Goal: Task Accomplishment & Management: Use online tool/utility

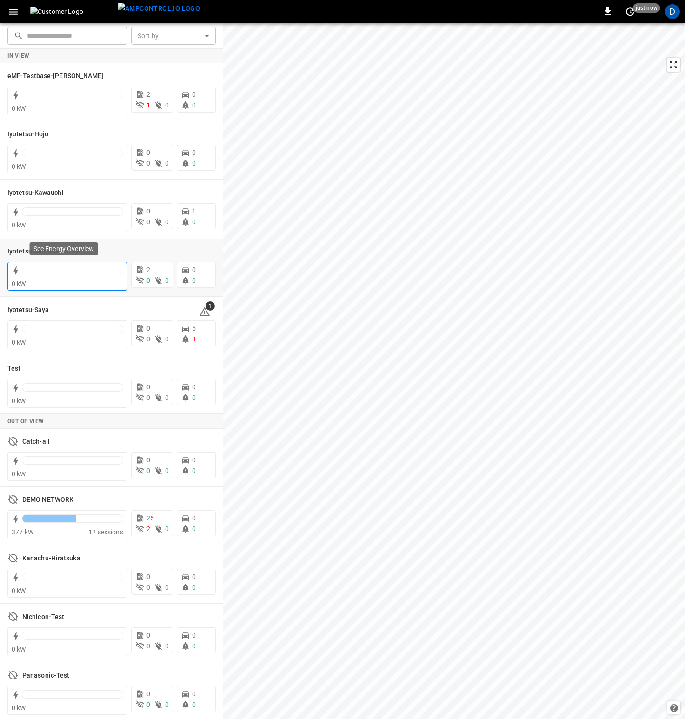
click at [73, 280] on div "0 kW" at bounding box center [68, 283] width 112 height 9
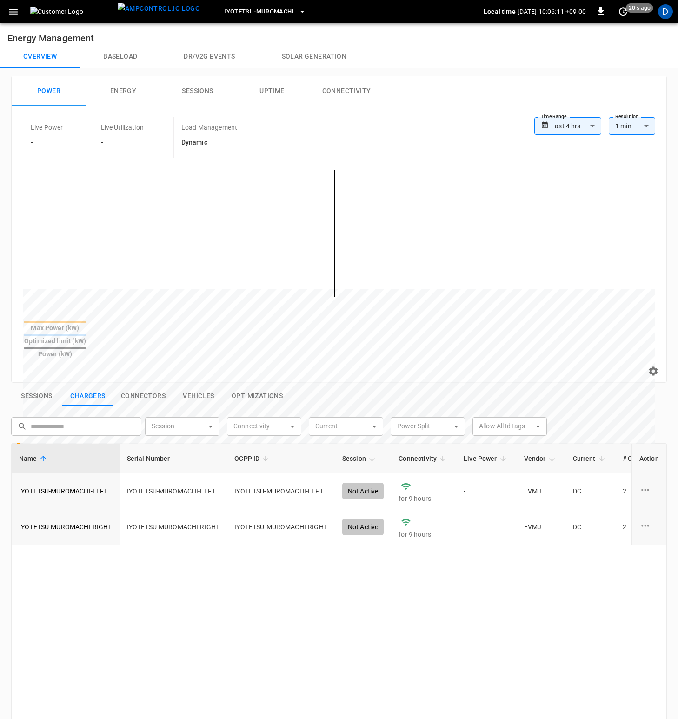
click at [215, 54] on button "Dr/V2G events" at bounding box center [209, 57] width 98 height 22
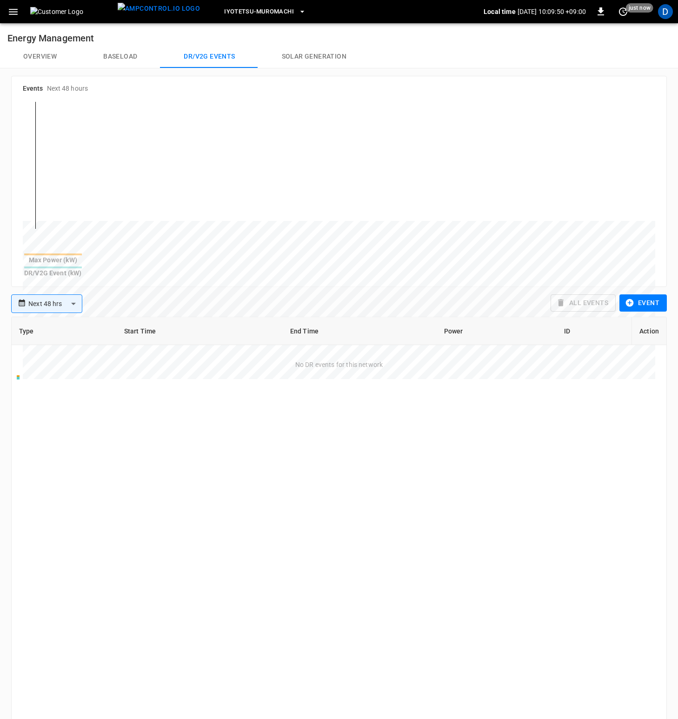
click at [255, 9] on span "Iyotetsu-Muromachi" at bounding box center [259, 12] width 70 height 11
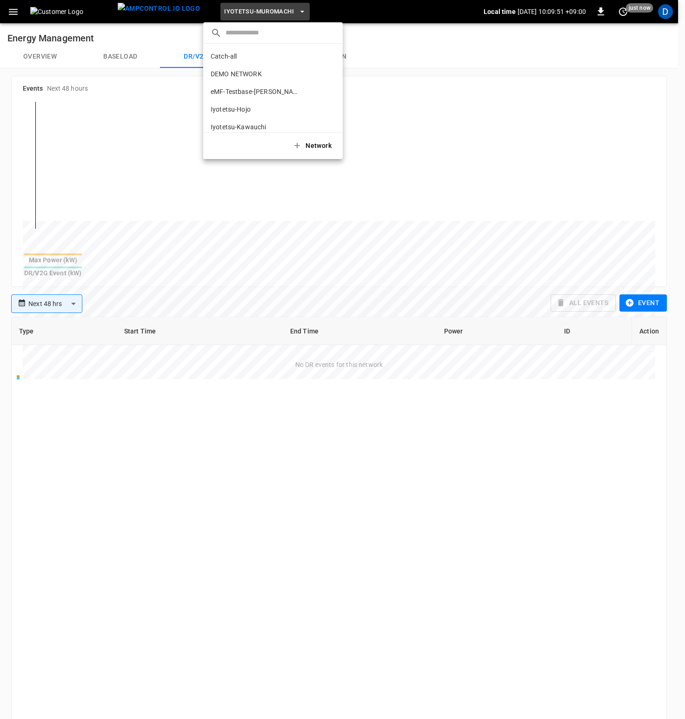
scroll to position [86, 0]
click at [95, 35] on div at bounding box center [342, 359] width 685 height 719
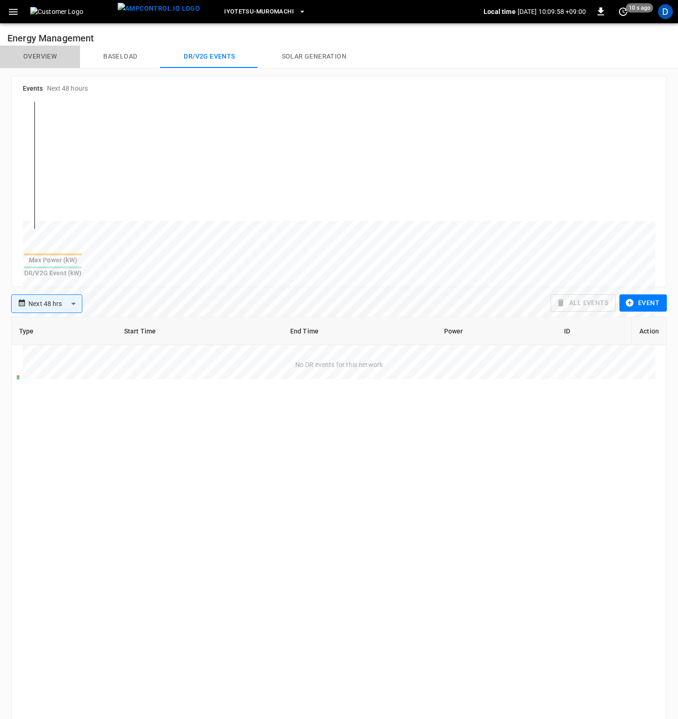
click at [48, 53] on button "Overview" at bounding box center [40, 57] width 80 height 22
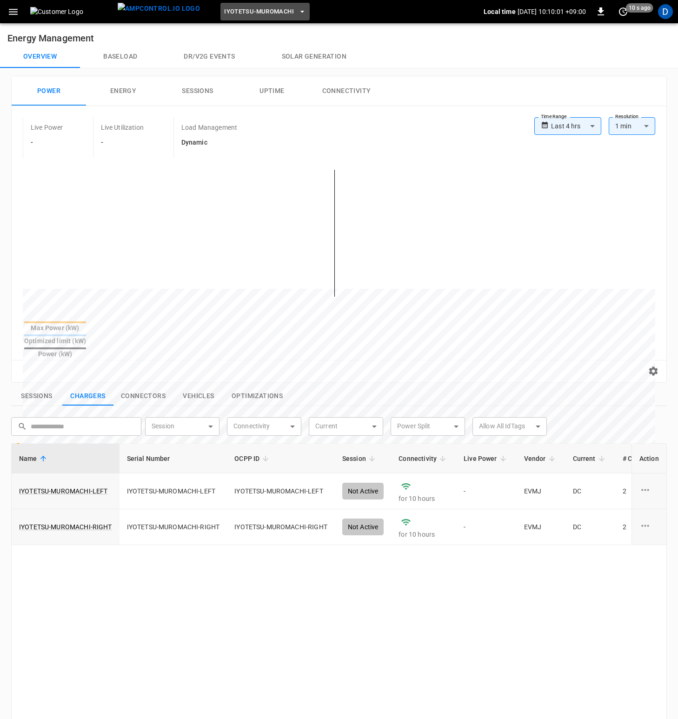
click at [239, 14] on span "Iyotetsu-Muromachi" at bounding box center [259, 12] width 70 height 11
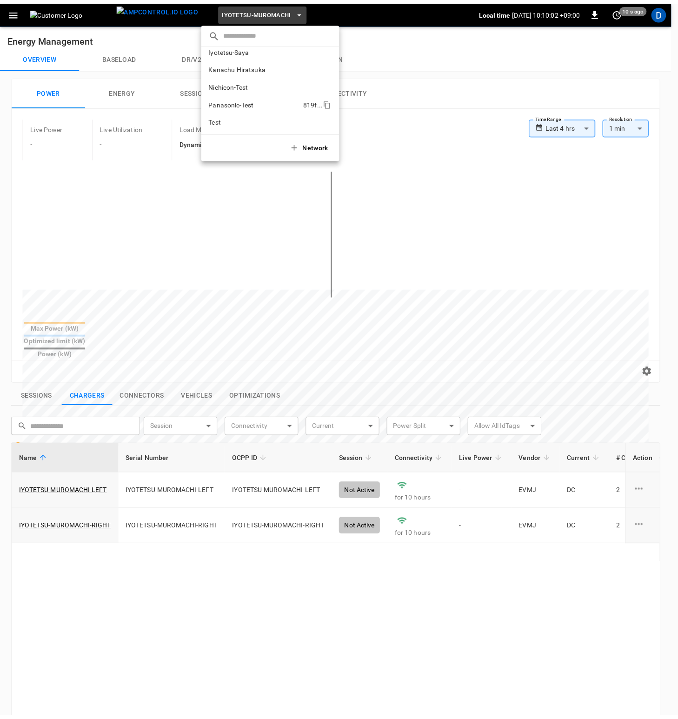
scroll to position [113, 0]
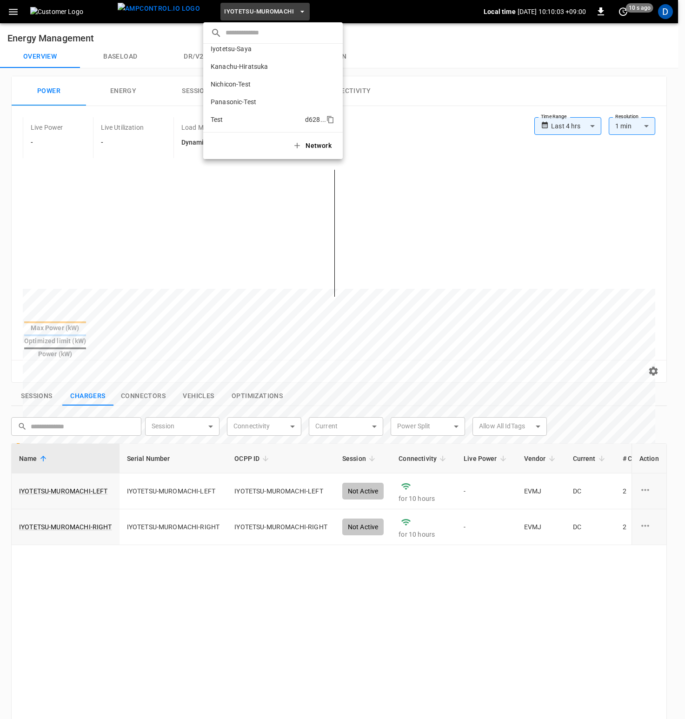
click at [239, 120] on p "Test" at bounding box center [256, 119] width 91 height 9
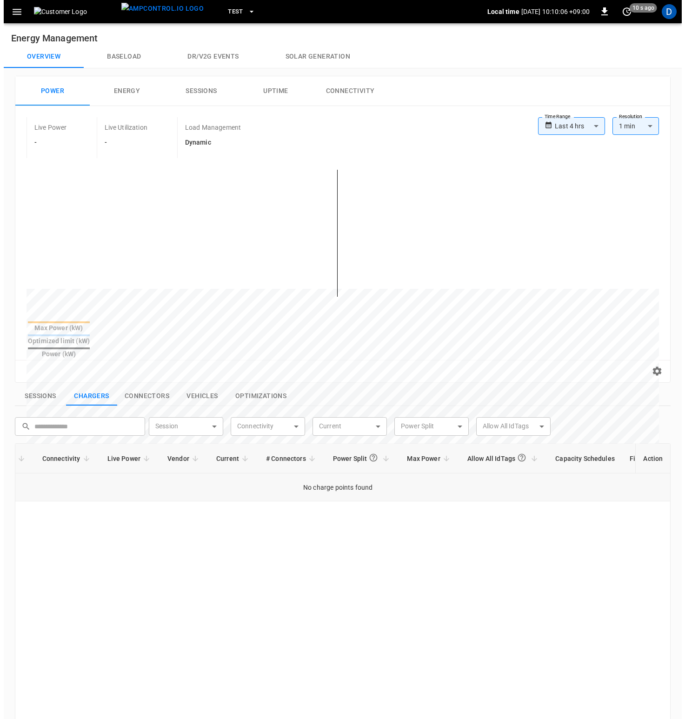
scroll to position [0, 240]
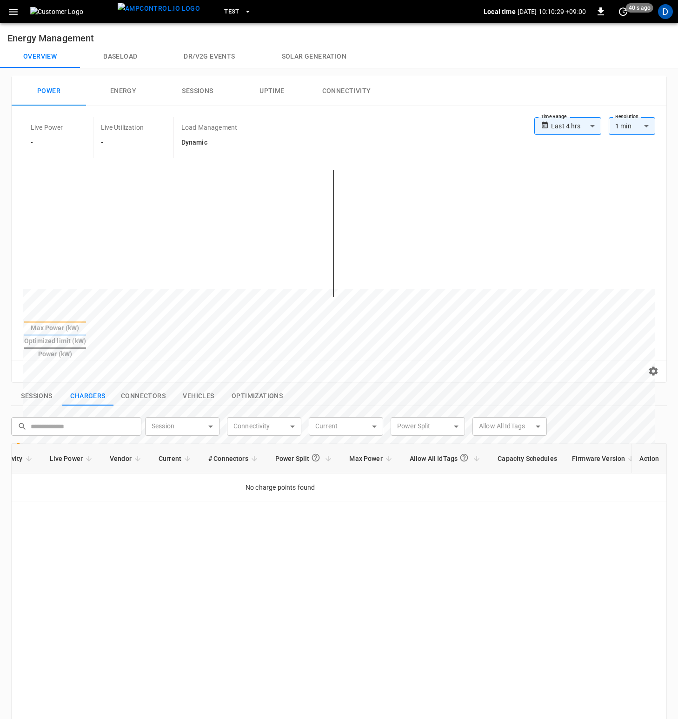
click at [220, 17] on button "Test" at bounding box center [237, 12] width 35 height 18
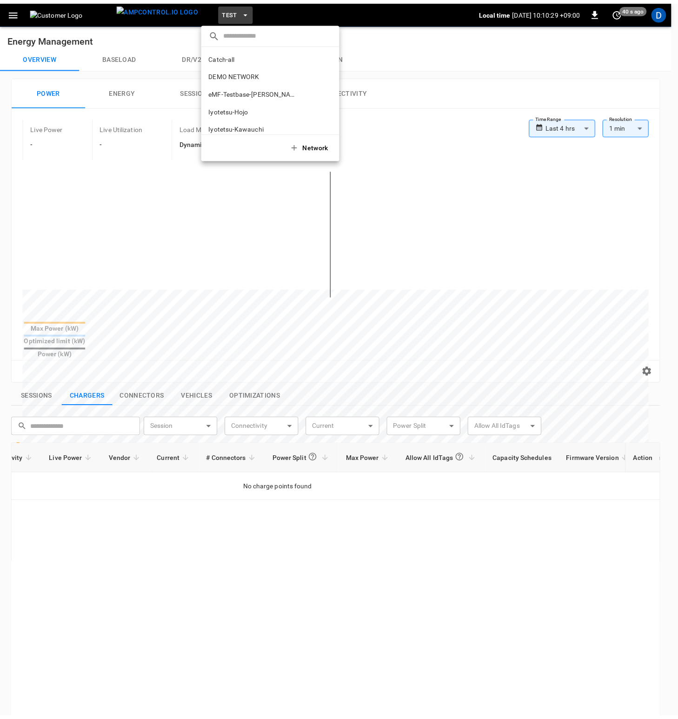
scroll to position [113, 0]
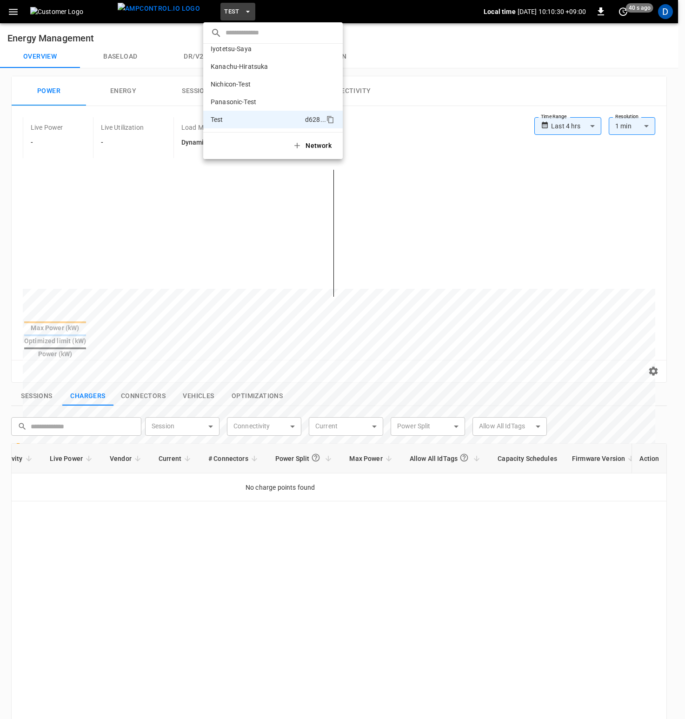
click at [430, 44] on div at bounding box center [342, 359] width 685 height 719
